Goal: Task Accomplishment & Management: Manage account settings

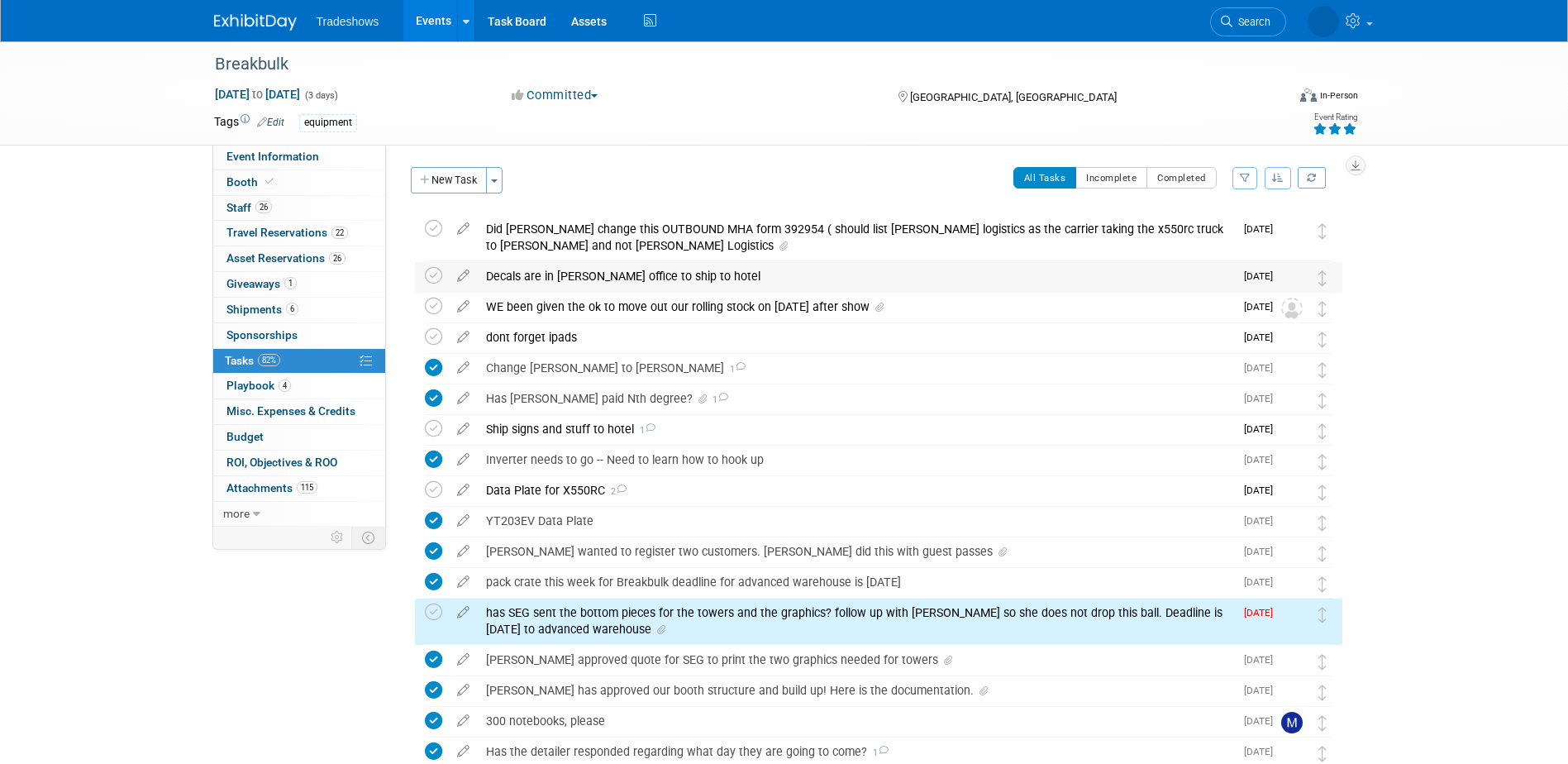
scroll to position [328, 0]
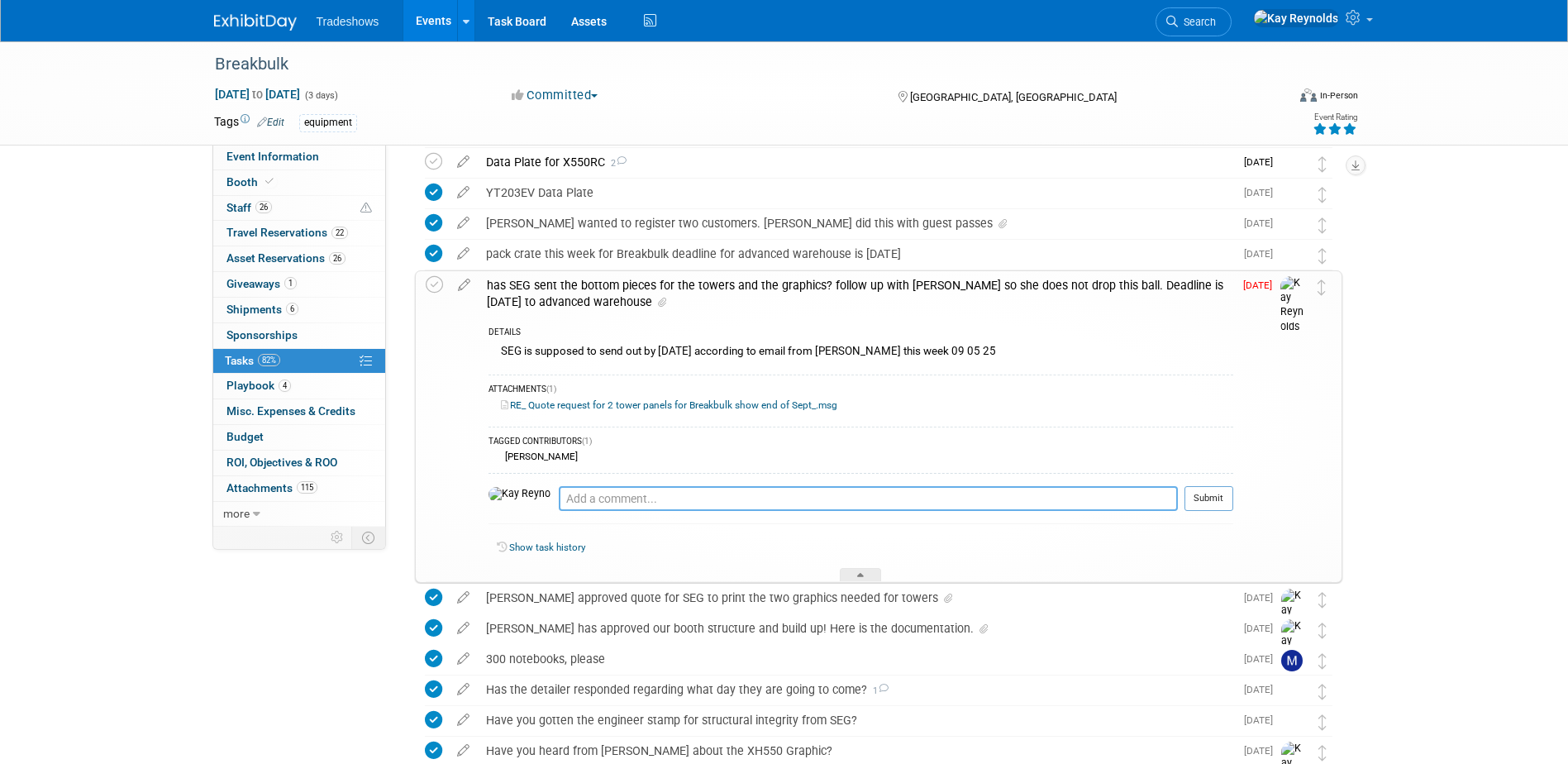
click at [559, 493] on textarea at bounding box center [869, 498] width 620 height 25
click at [461, 285] on icon at bounding box center [464, 282] width 29 height 20
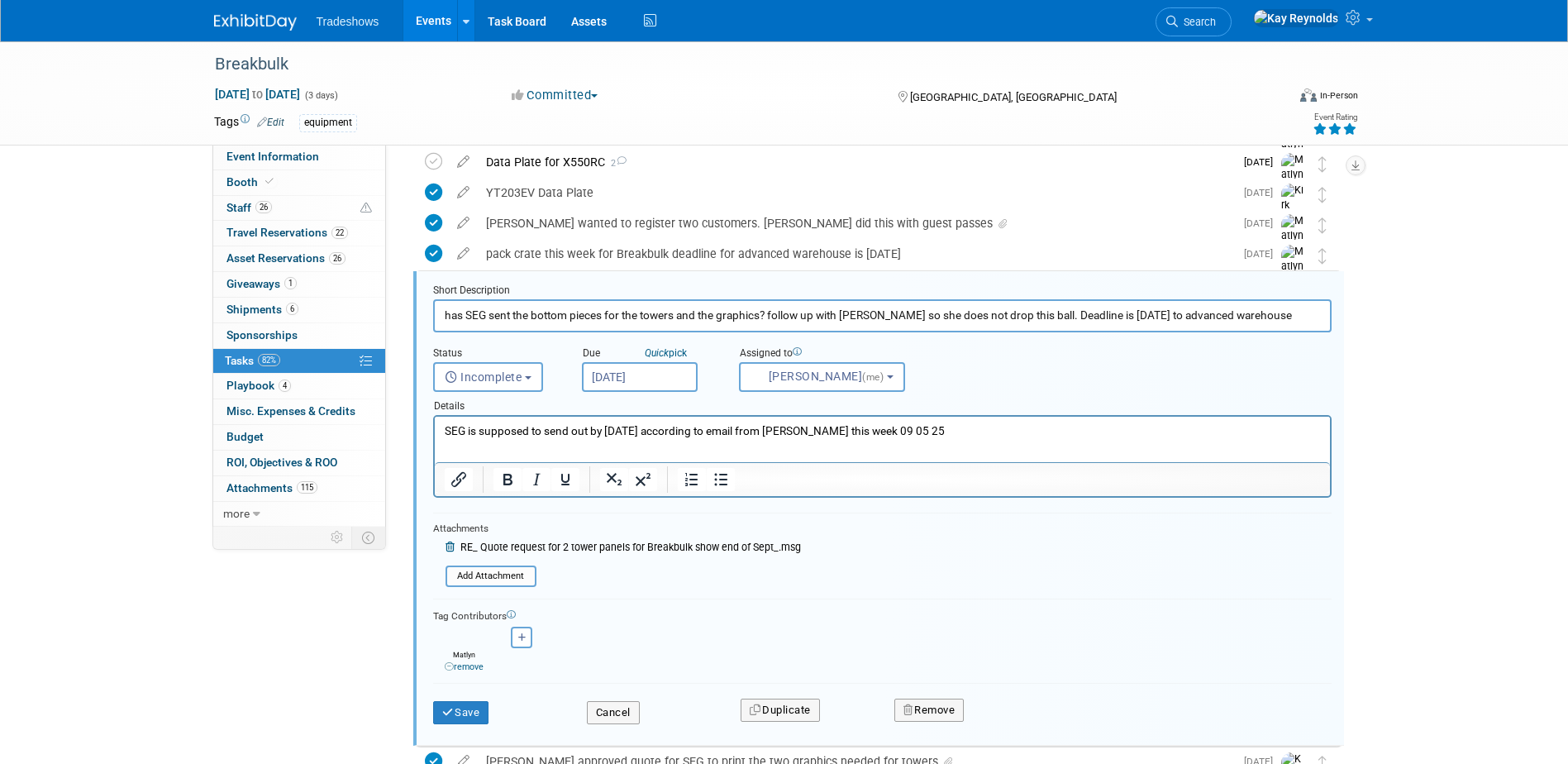
scroll to position [357, 0]
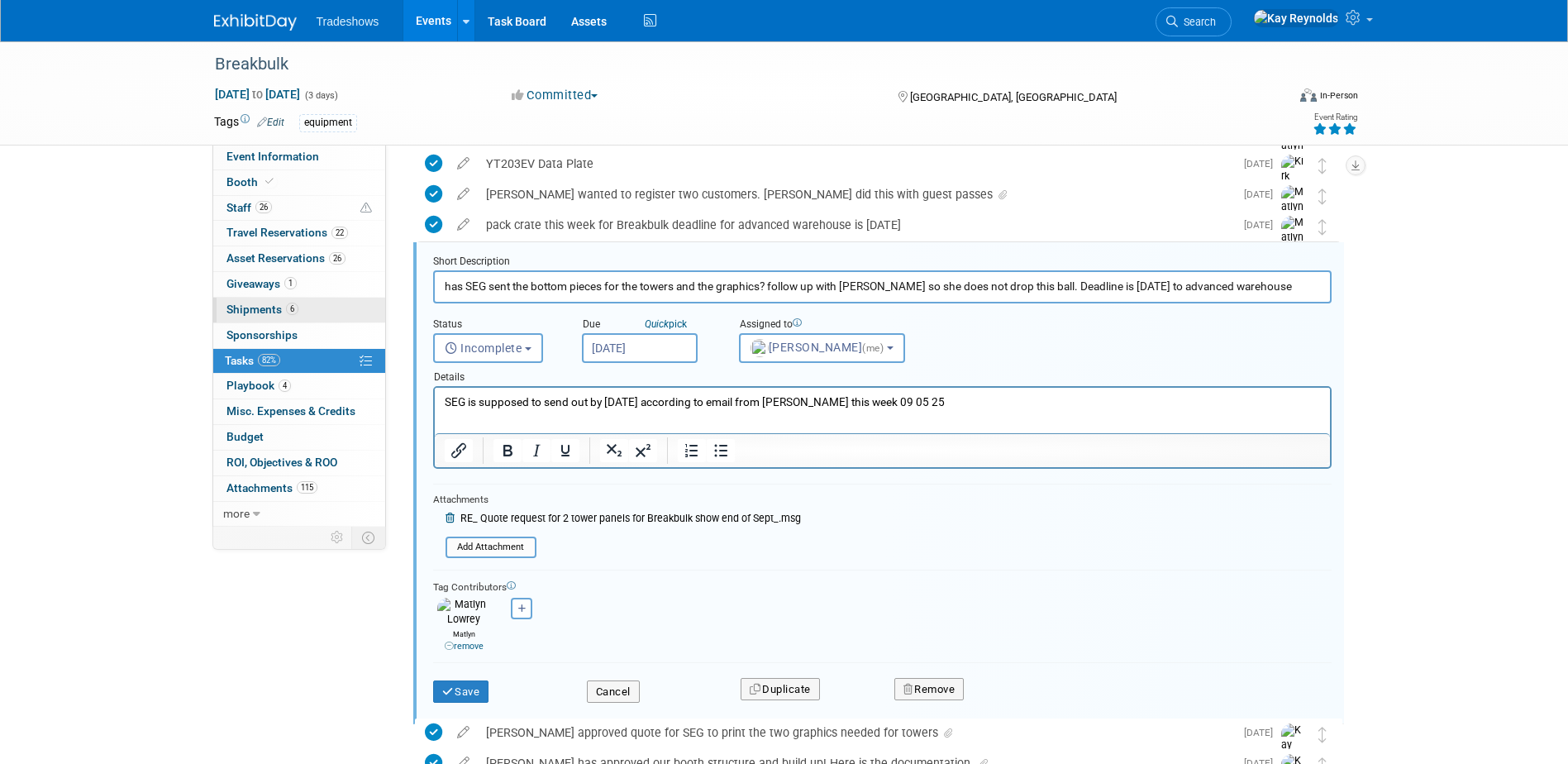
click at [321, 307] on link "6 Shipments 6" at bounding box center [299, 310] width 172 height 25
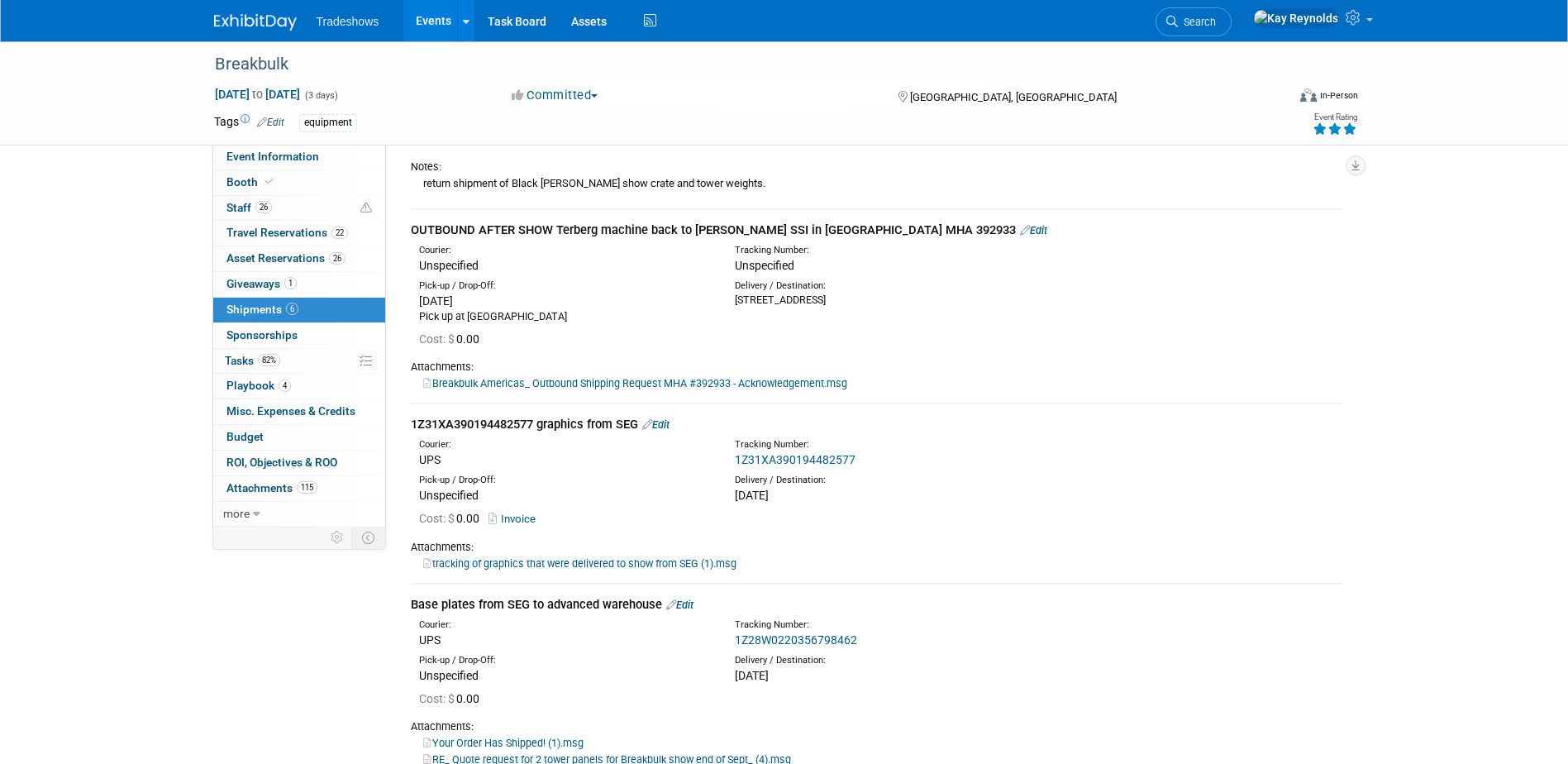
scroll to position [827, 0]
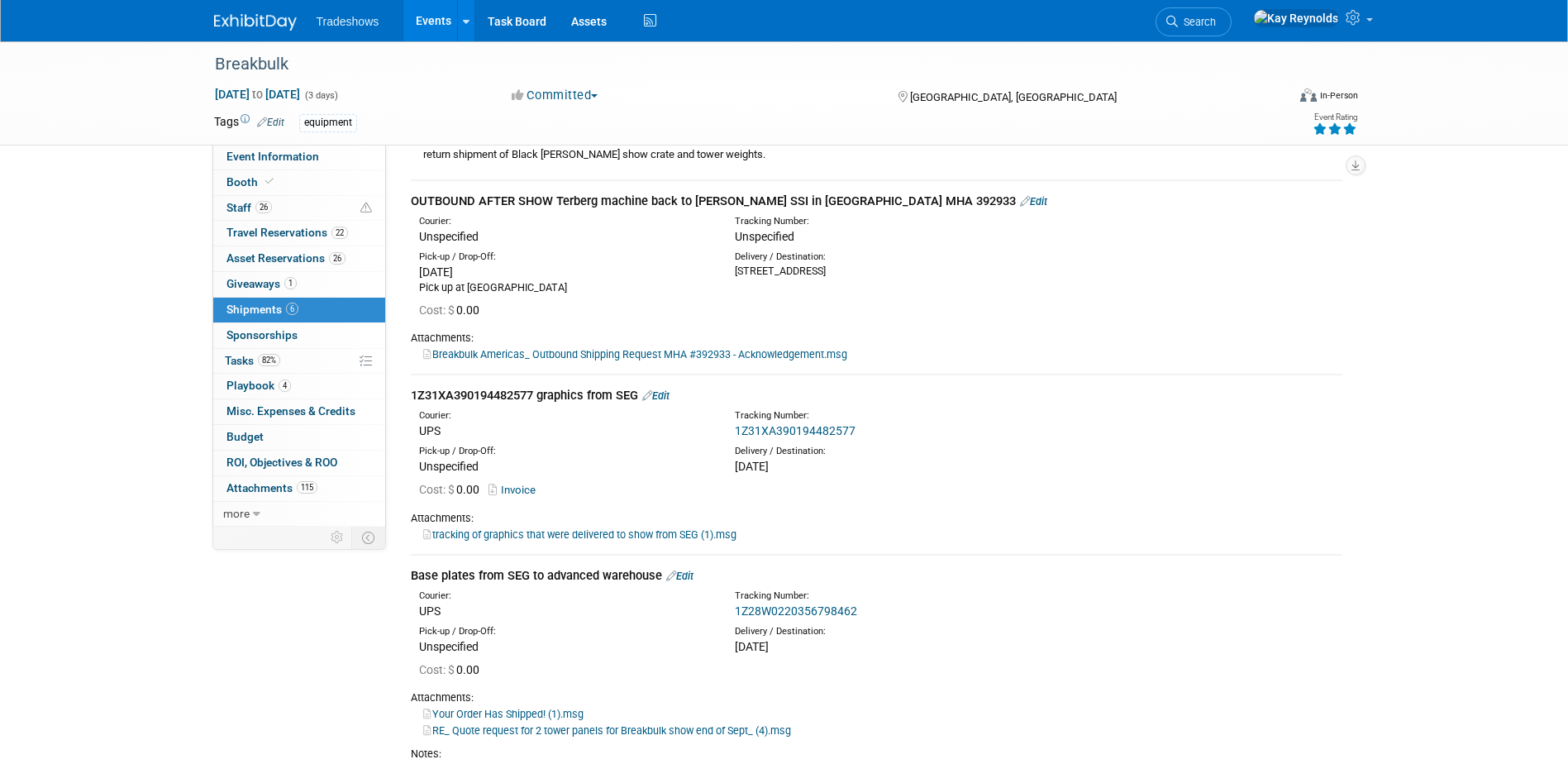
click at [682, 570] on link "Edit" at bounding box center [679, 575] width 27 height 12
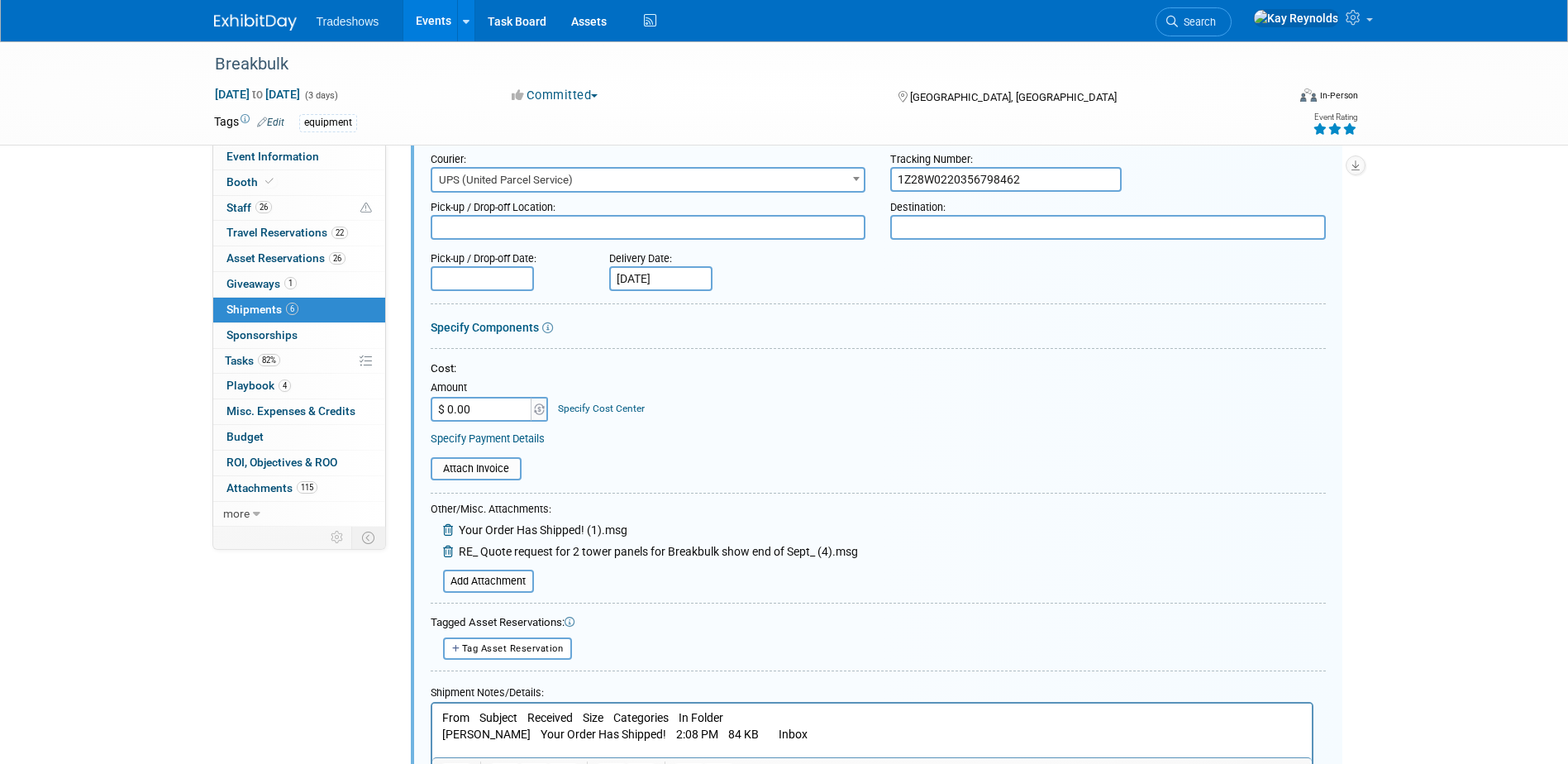
scroll to position [1440, 0]
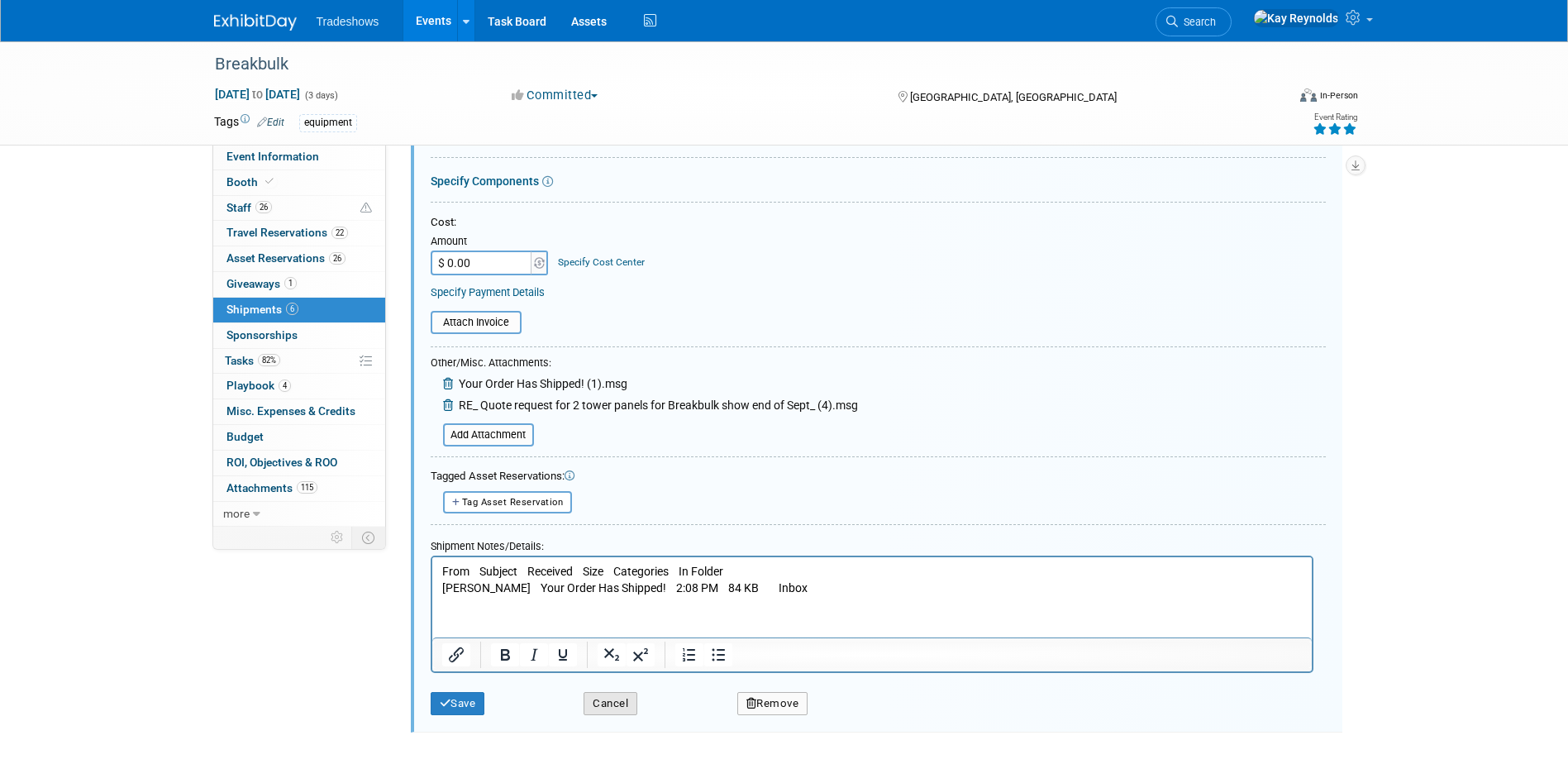
click at [618, 705] on button "Cancel" at bounding box center [610, 704] width 54 height 23
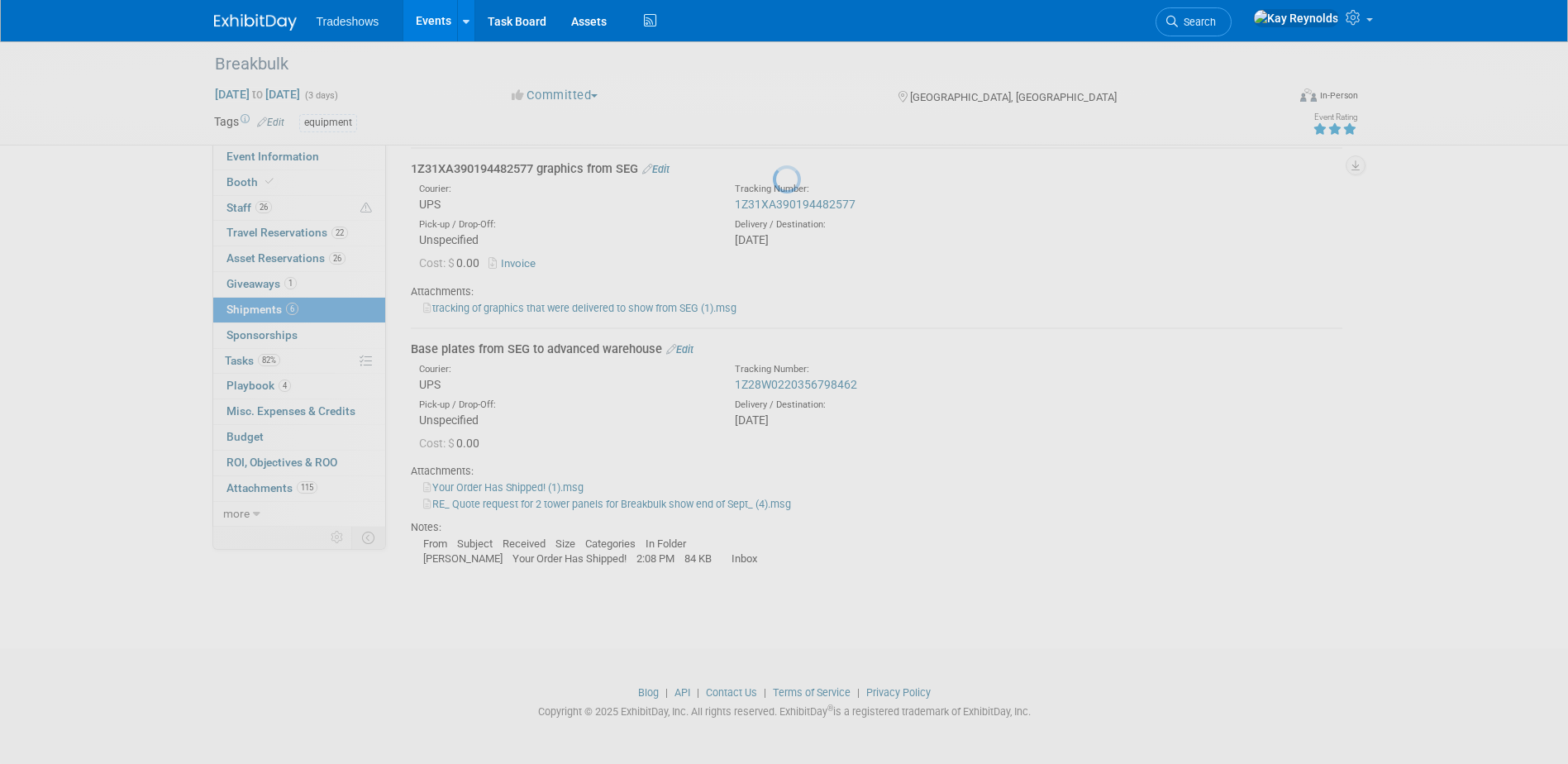
scroll to position [1051, 0]
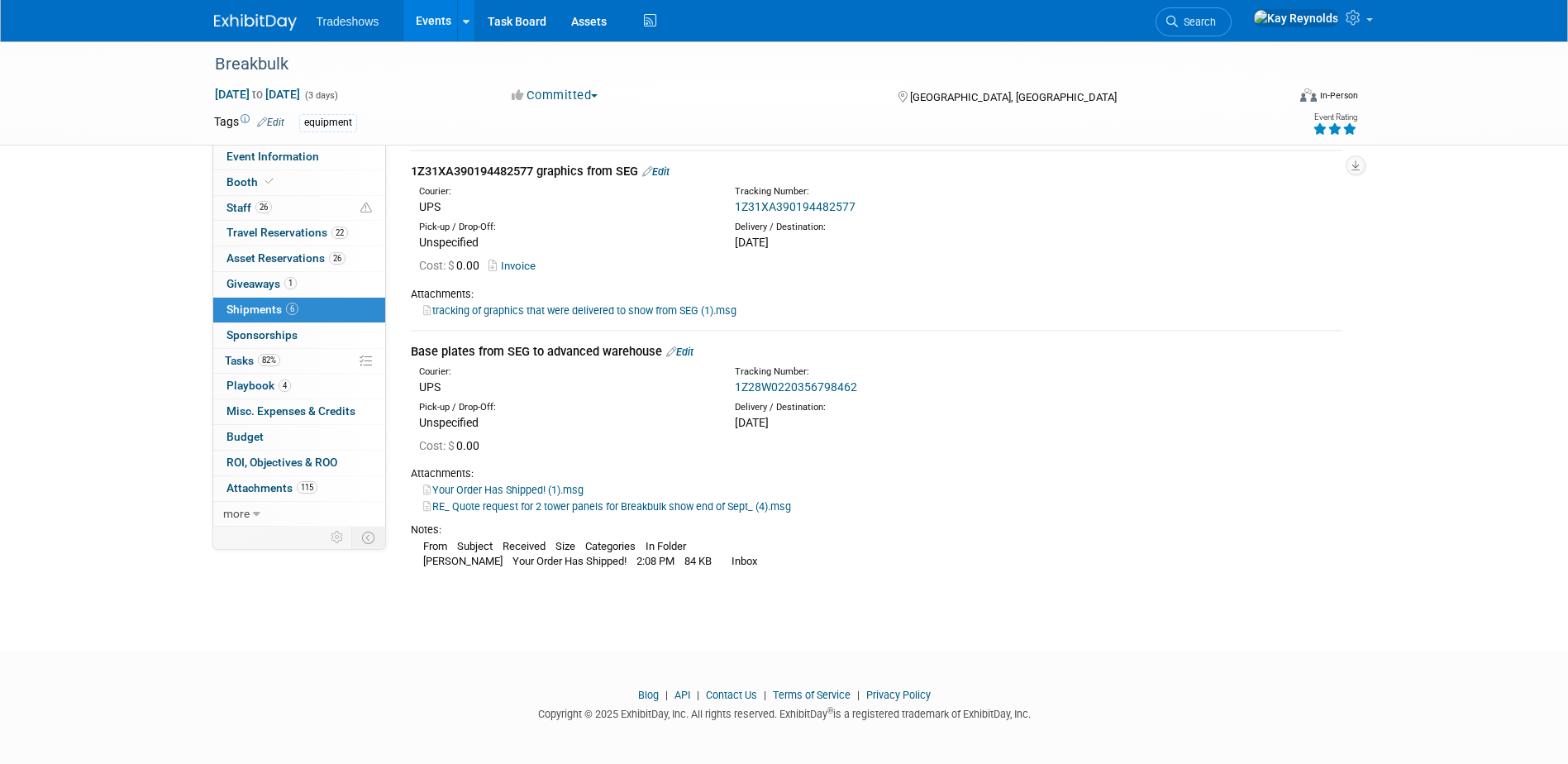
click at [773, 204] on link "1Z31XA390194482577" at bounding box center [795, 206] width 121 height 13
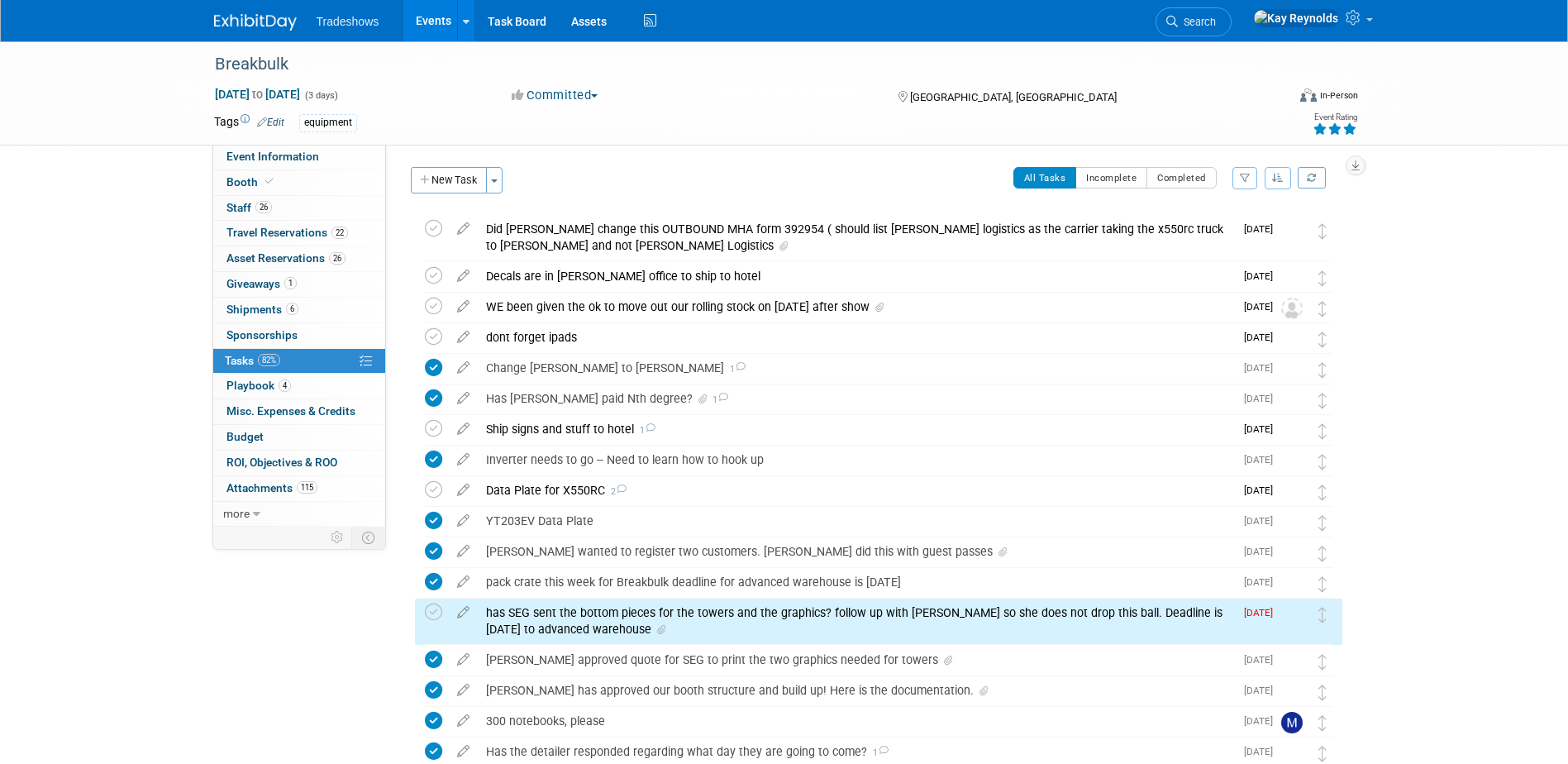
scroll to position [328, 0]
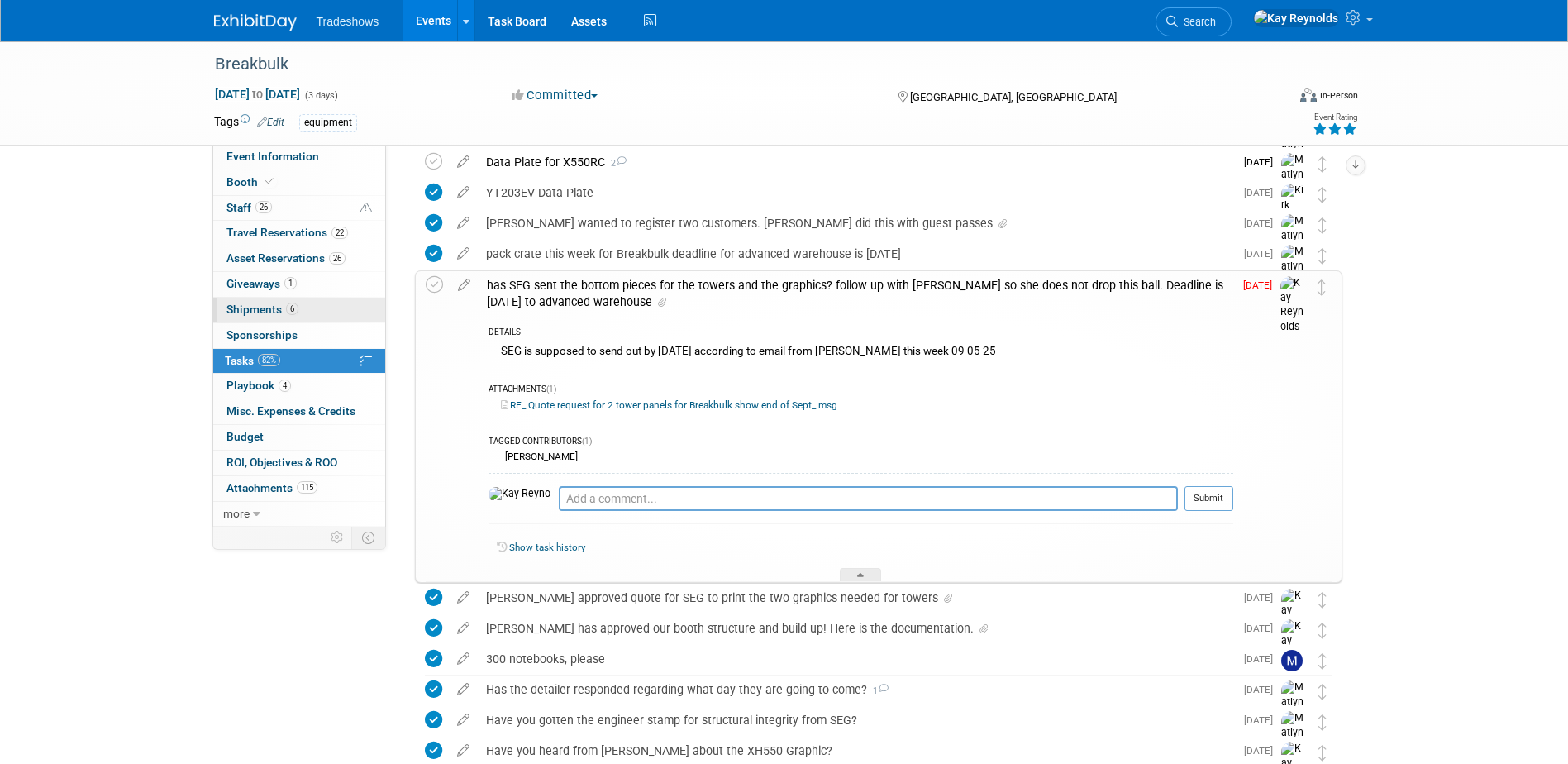
click at [262, 305] on span "Shipments 6" at bounding box center [262, 310] width 72 height 13
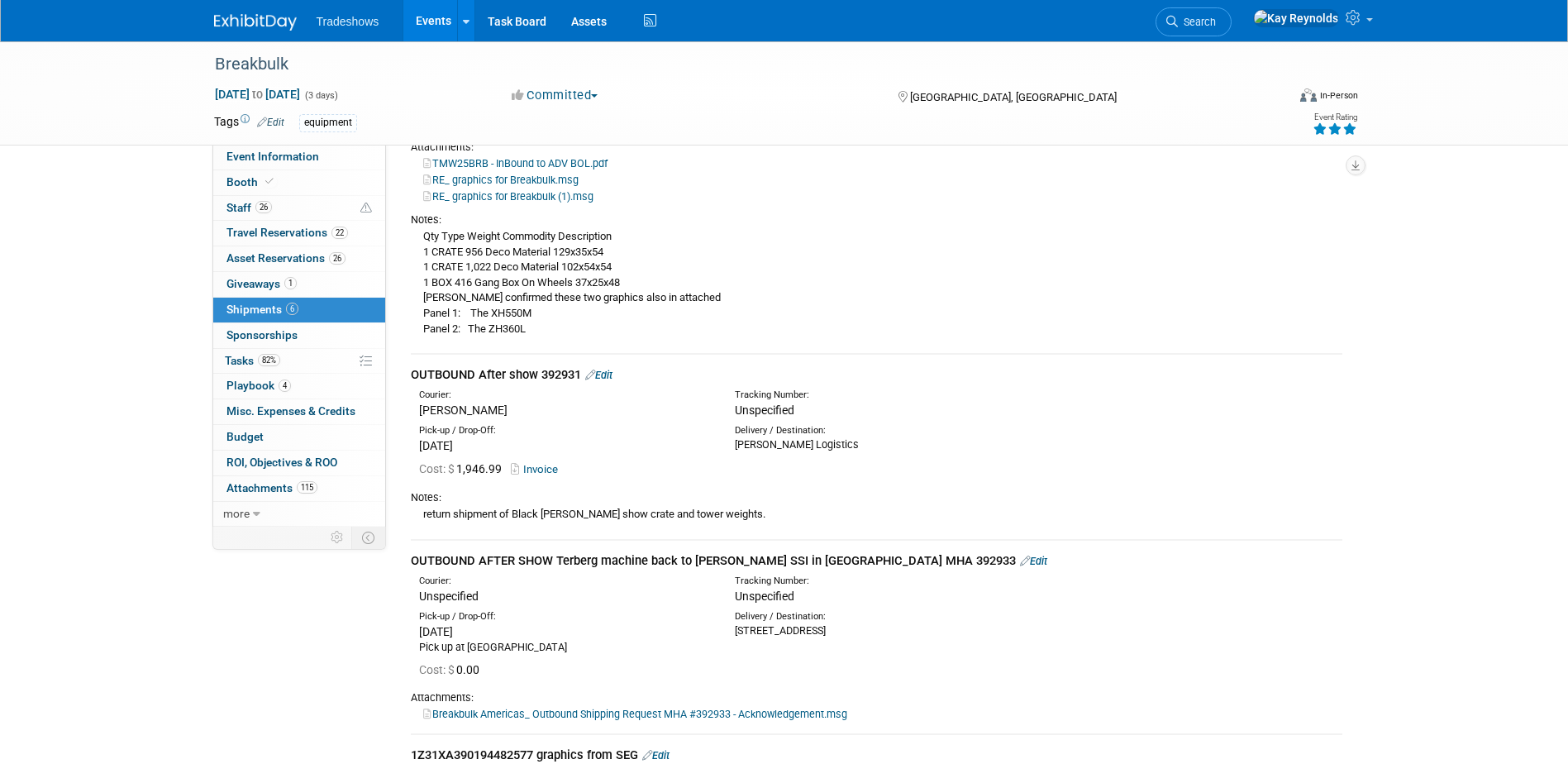
scroll to position [744, 0]
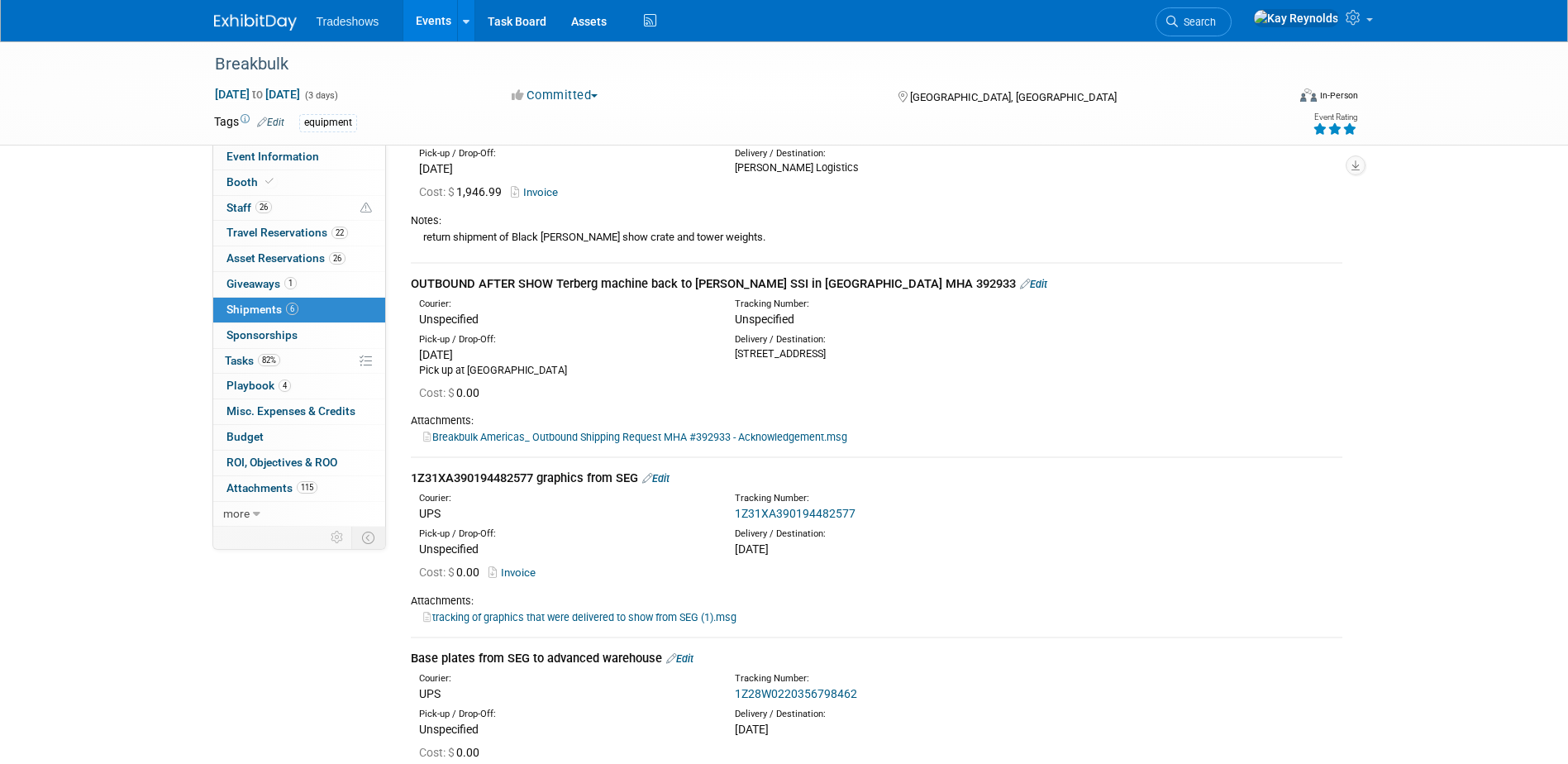
click at [668, 477] on link "Edit" at bounding box center [656, 478] width 27 height 12
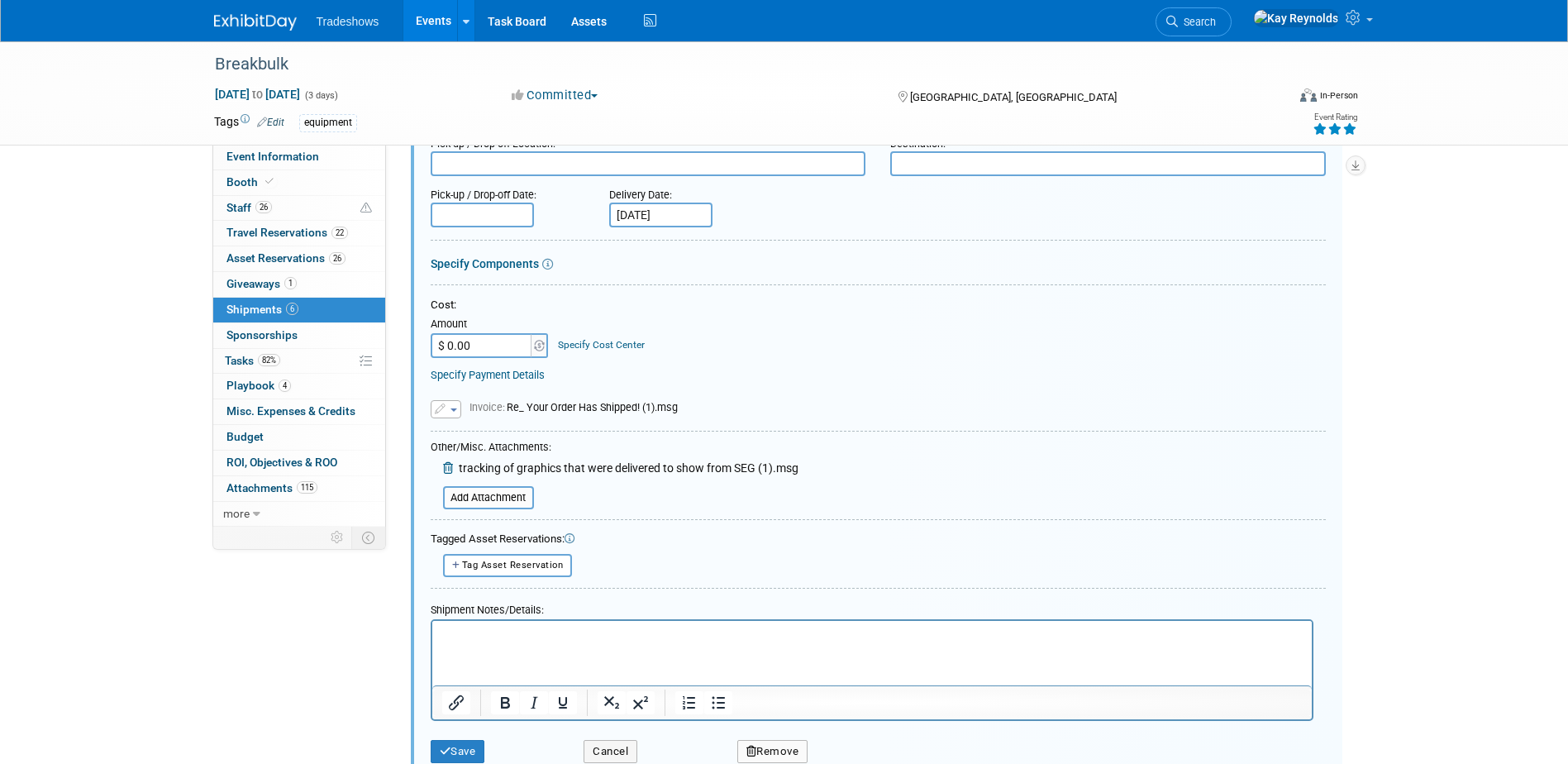
scroll to position [1178, 0]
click at [477, 634] on p "Rich Text Area. Press ALT-0 for help." at bounding box center [871, 635] width 860 height 17
